Goal: Entertainment & Leisure: Consume media (video, audio)

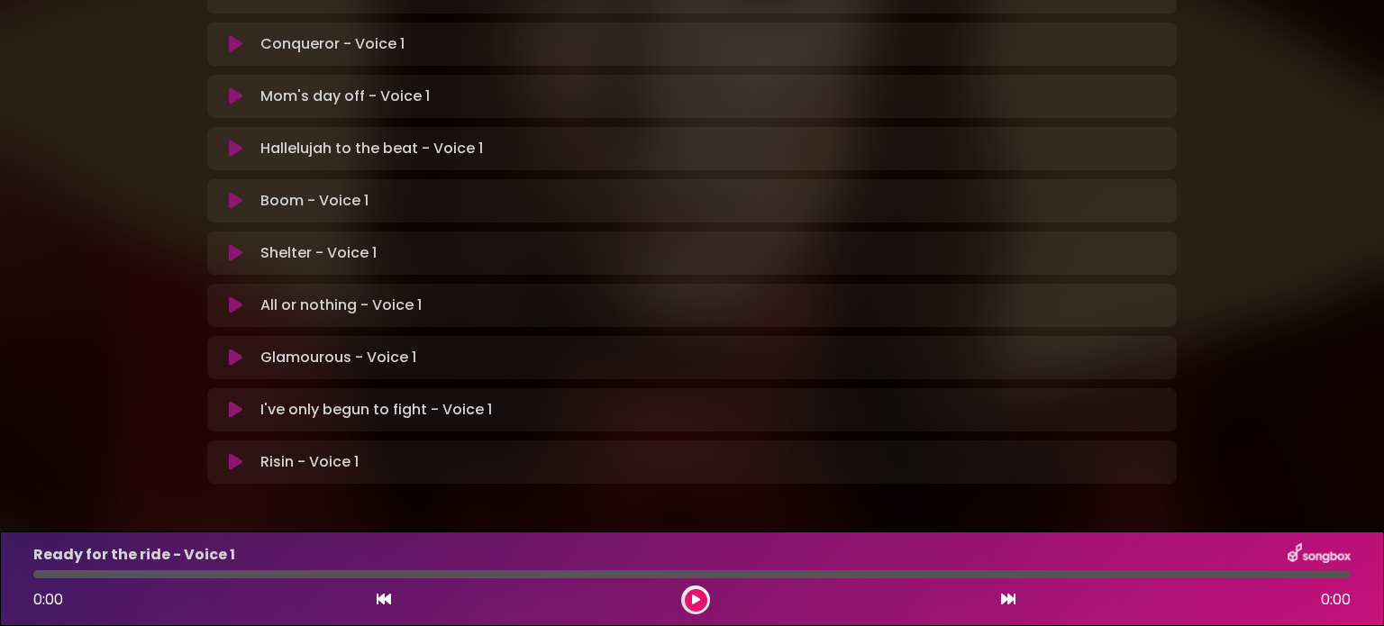
click at [234, 453] on icon at bounding box center [236, 462] width 14 height 18
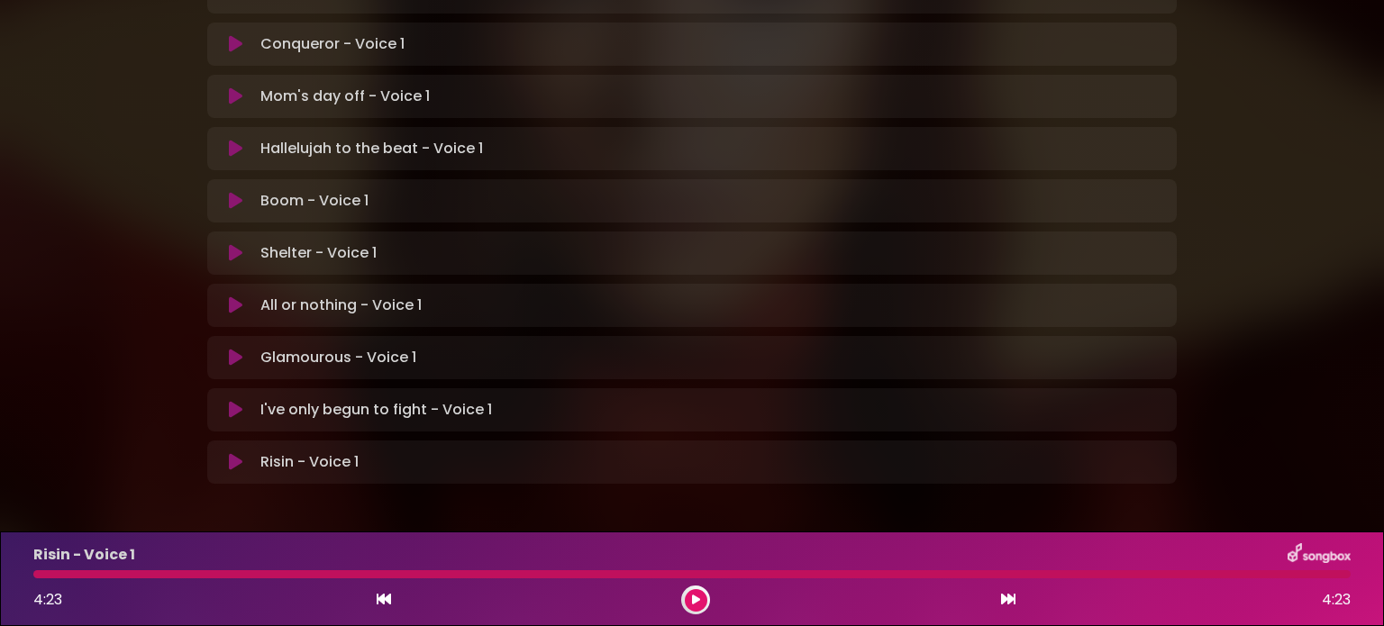
click at [243, 401] on button at bounding box center [235, 410] width 35 height 18
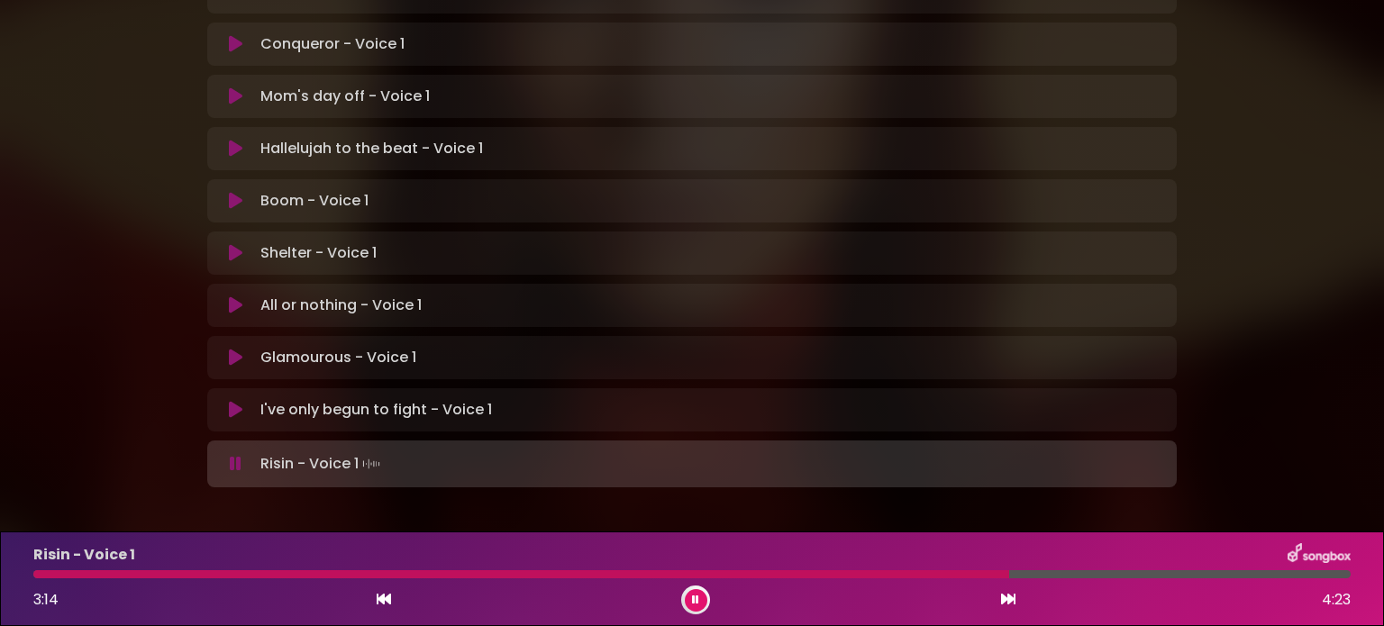
click at [231, 349] on icon at bounding box center [236, 358] width 14 height 18
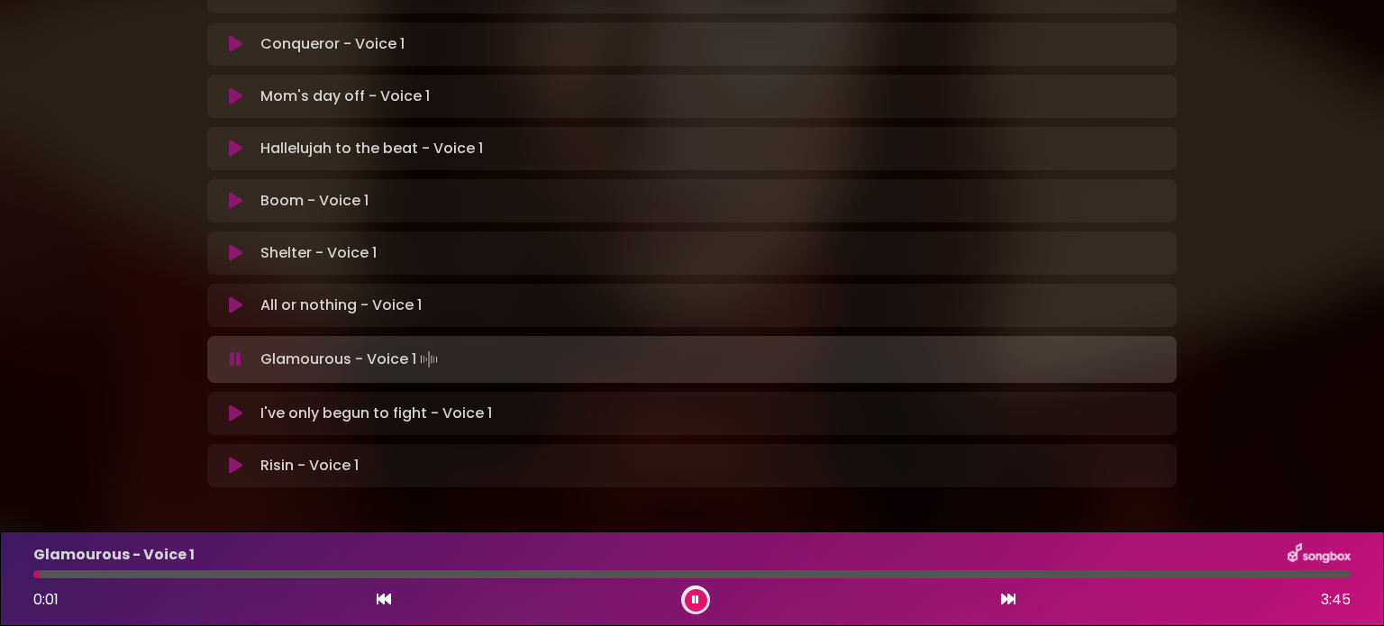
click at [234, 405] on icon at bounding box center [236, 414] width 14 height 18
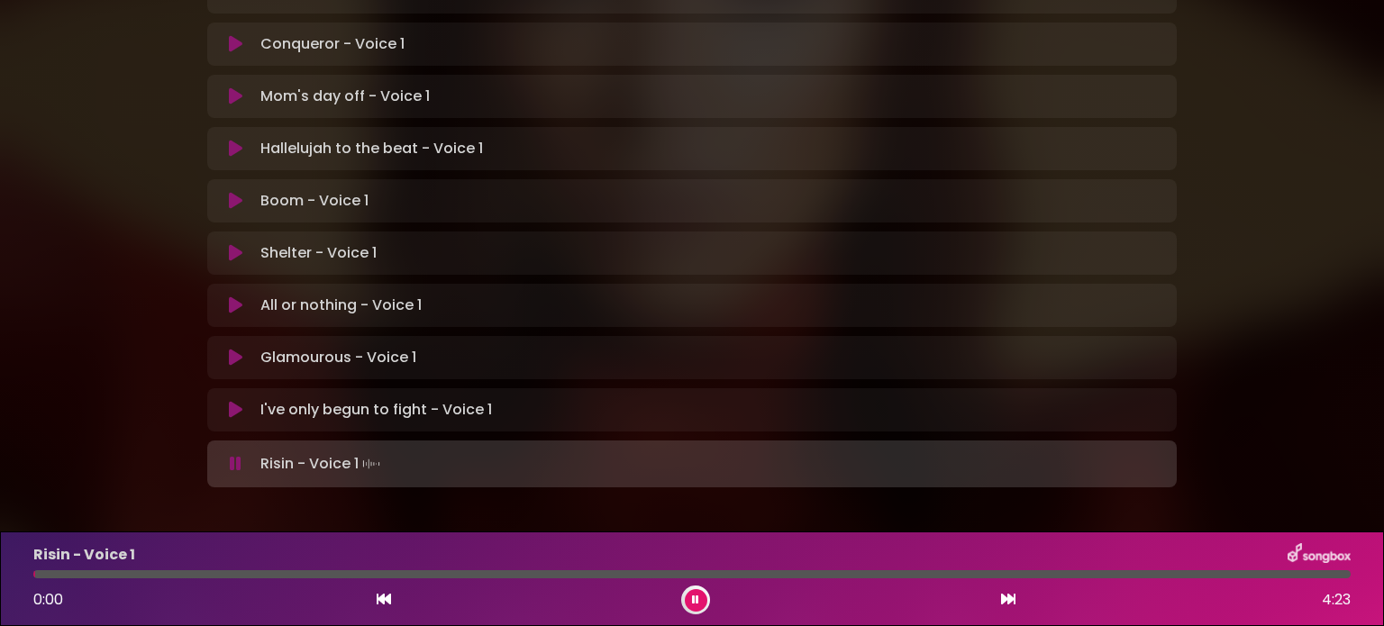
click at [235, 349] on icon at bounding box center [236, 358] width 14 height 18
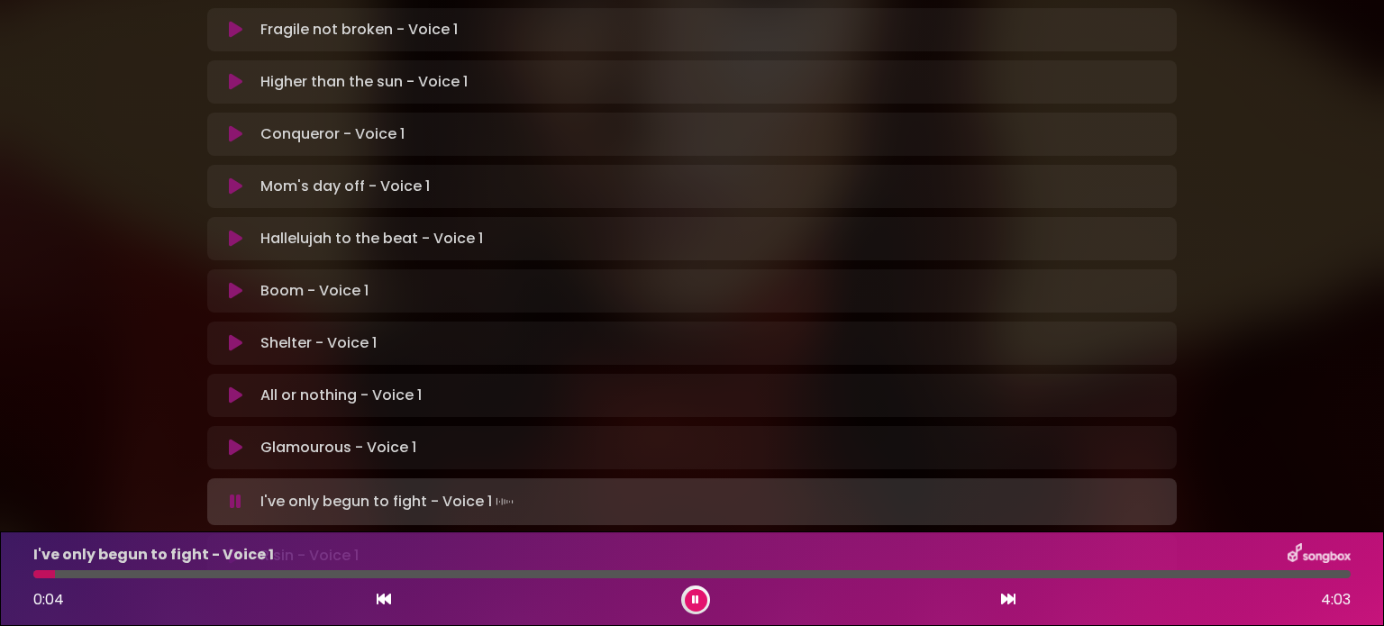
scroll to position [572, 0]
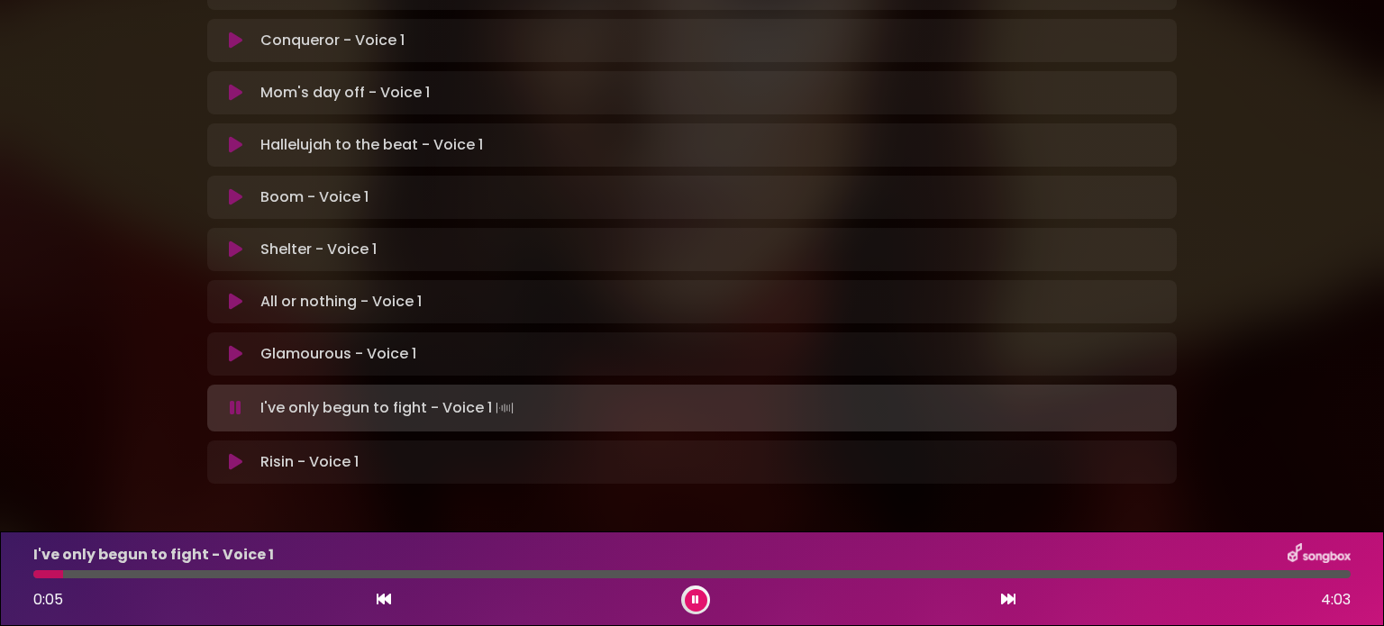
click at [235, 293] on icon at bounding box center [236, 302] width 14 height 18
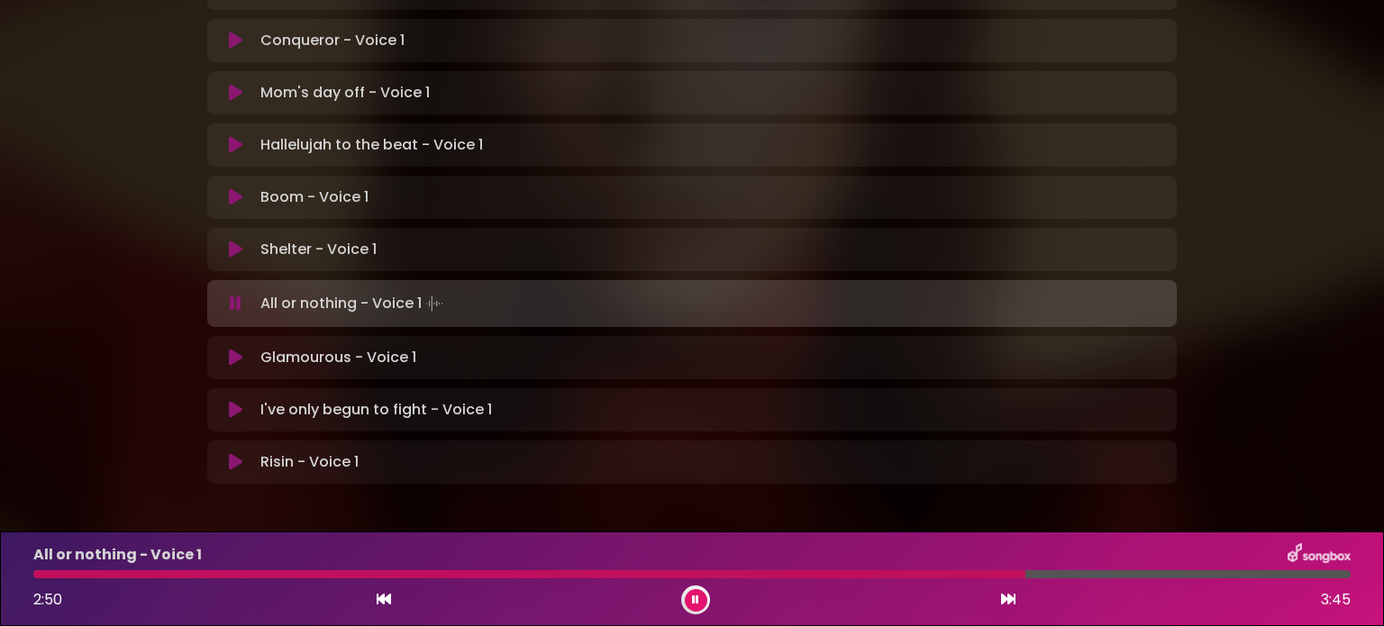
click at [241, 280] on div "All or nothing - Voice 1 Loading Track... Name" at bounding box center [692, 303] width 970 height 47
click at [283, 291] on p "All or nothing - Voice 1 Loading Track..." at bounding box center [353, 303] width 187 height 25
click at [236, 295] on icon at bounding box center [236, 304] width 12 height 18
